Goal: Task Accomplishment & Management: Complete application form

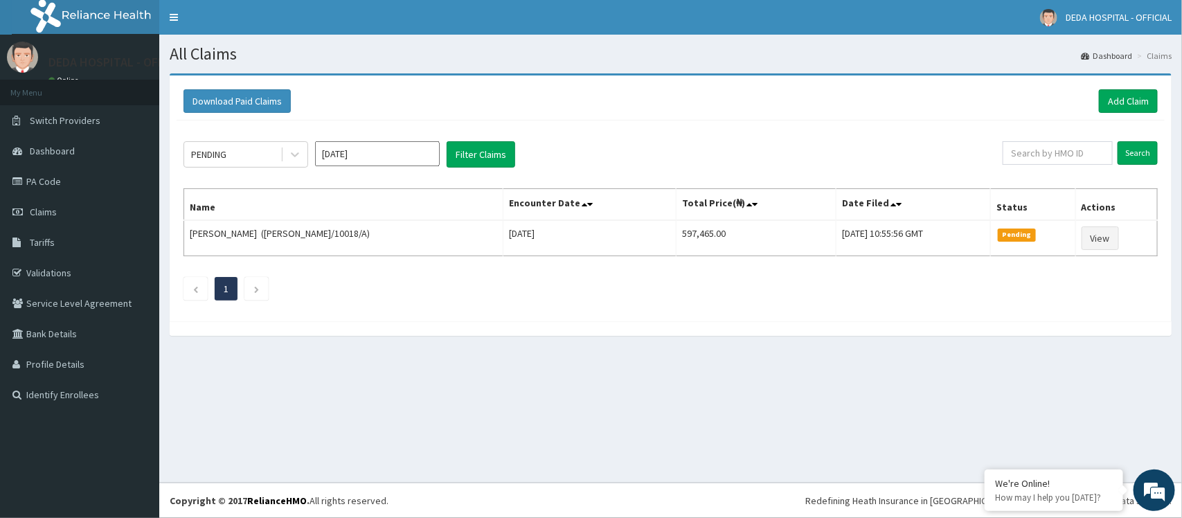
click at [1131, 87] on div "Download Paid Claims Add Claim" at bounding box center [671, 101] width 988 height 38
click at [1119, 99] on link "Add Claim" at bounding box center [1128, 101] width 59 height 24
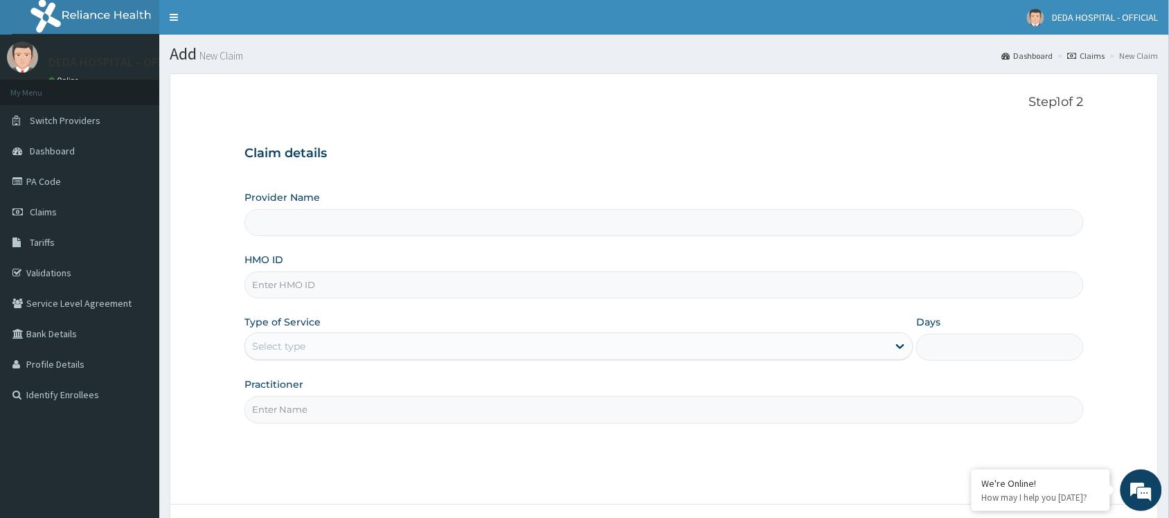
click at [285, 285] on input "HMO ID" at bounding box center [663, 284] width 839 height 27
paste input "NTD/10029/B"
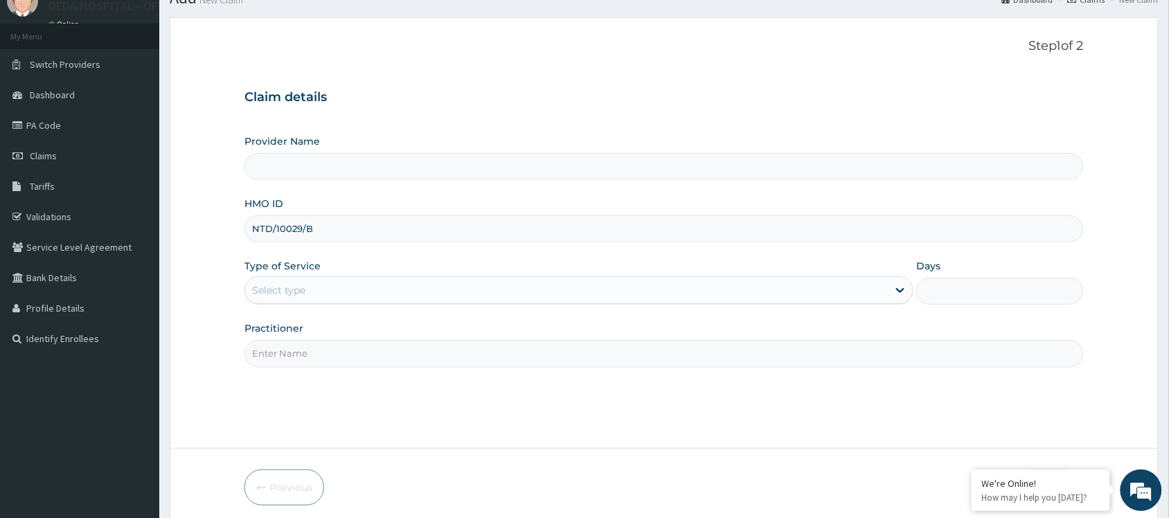
scroll to position [111, 0]
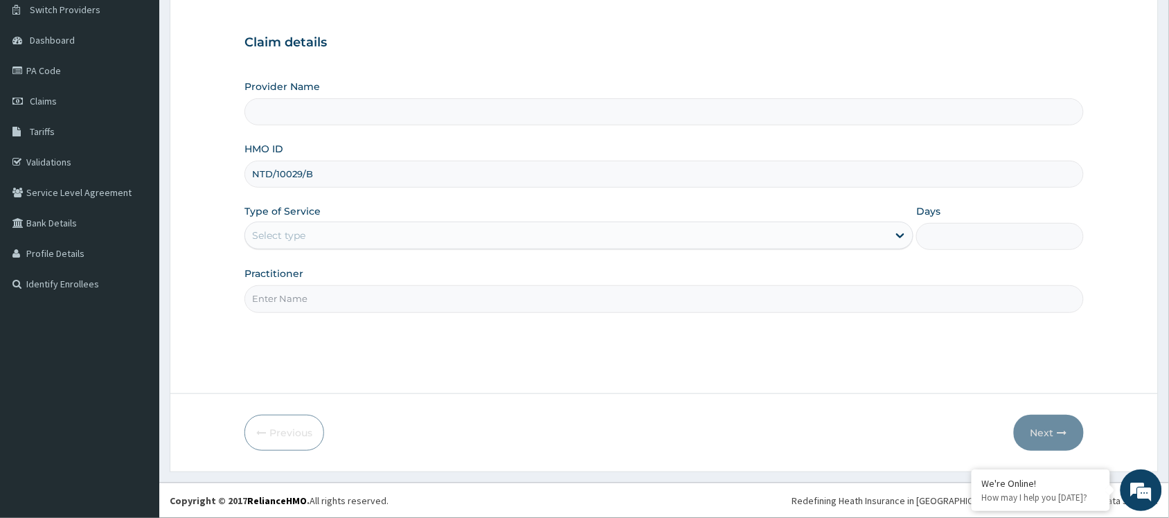
type input "NTD/10029/B"
click at [294, 239] on div "Select type" at bounding box center [278, 236] width 53 height 14
click at [312, 237] on div "Select type" at bounding box center [566, 235] width 643 height 22
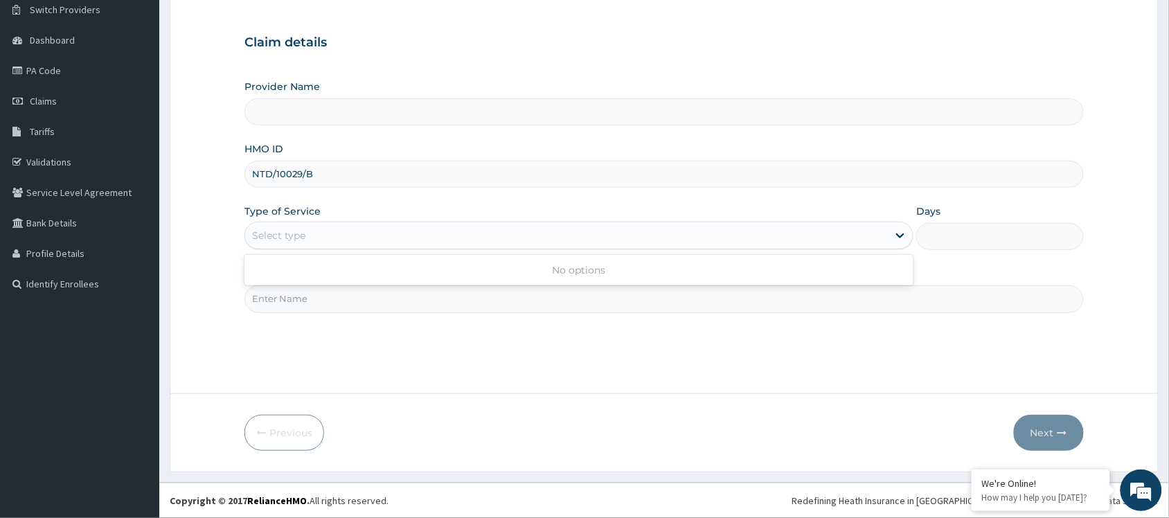
click at [313, 232] on div "Select type" at bounding box center [566, 235] width 643 height 22
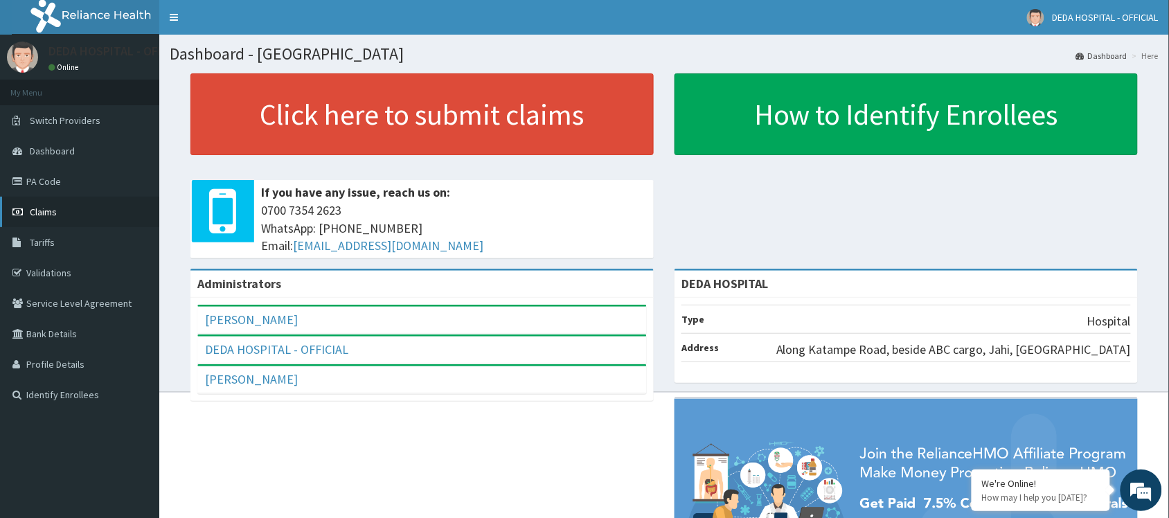
click at [63, 206] on link "Claims" at bounding box center [79, 212] width 159 height 30
click at [43, 177] on link "PA Code" at bounding box center [79, 181] width 159 height 30
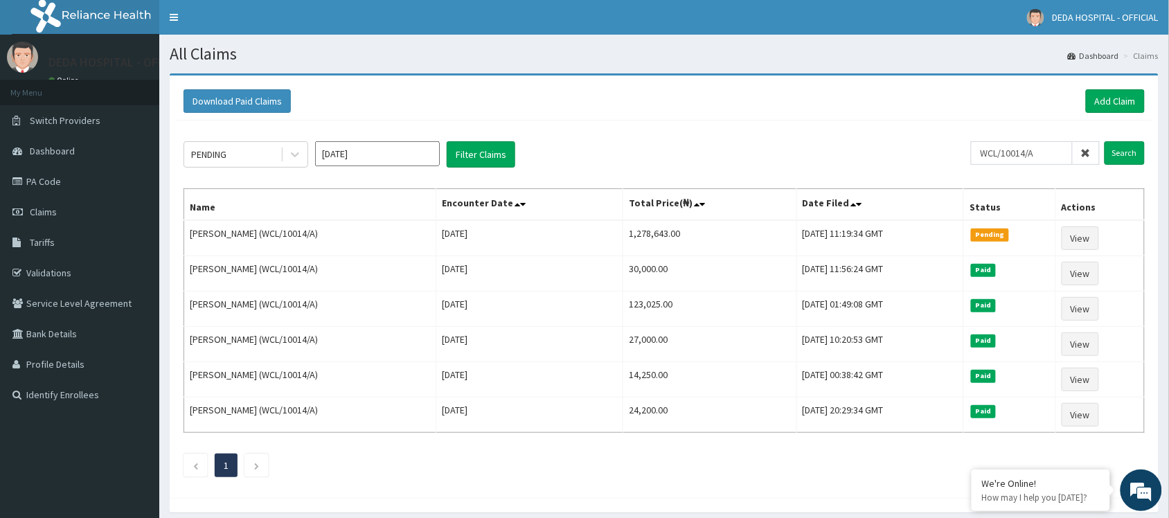
click at [1105, 141] on input "Search" at bounding box center [1125, 153] width 40 height 24
